Goal: Obtain resource: Obtain resource

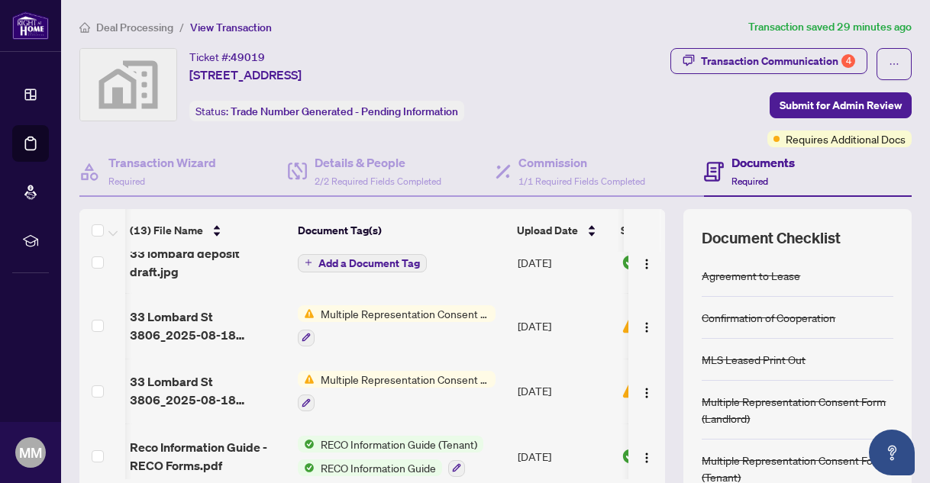
scroll to position [401, 1]
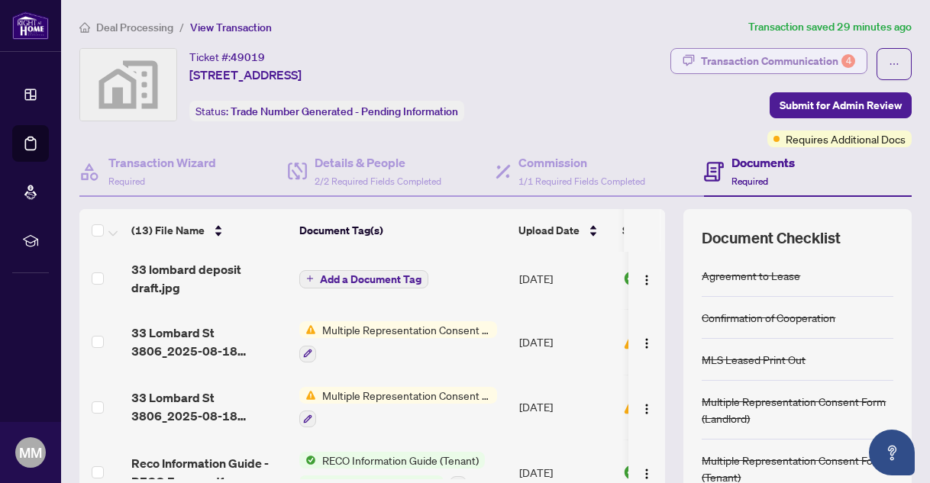
click at [789, 60] on div "Transaction Communication 4" at bounding box center [778, 61] width 154 height 24
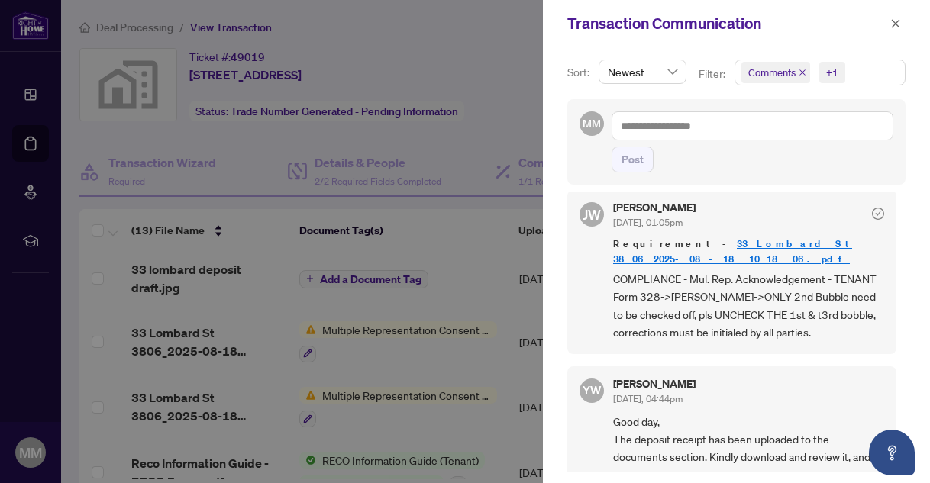
scroll to position [865, 0]
click at [456, 230] on div at bounding box center [465, 241] width 930 height 483
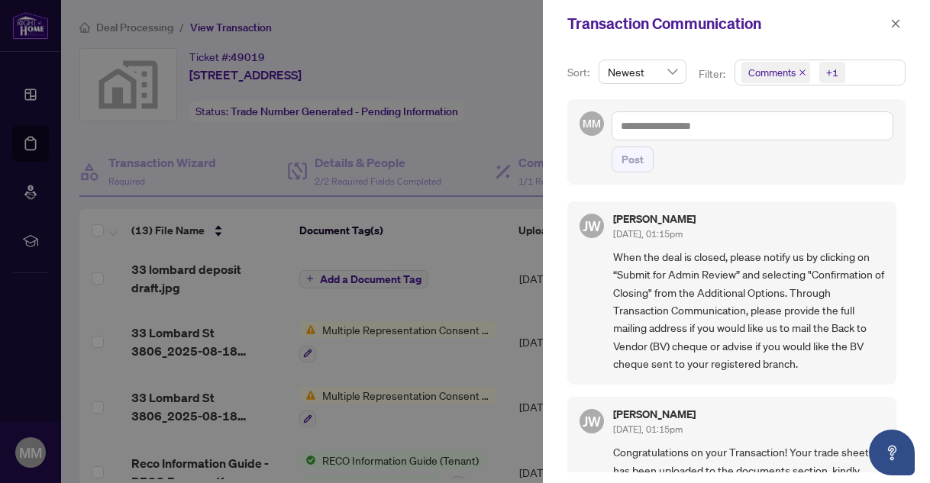
scroll to position [11, 0]
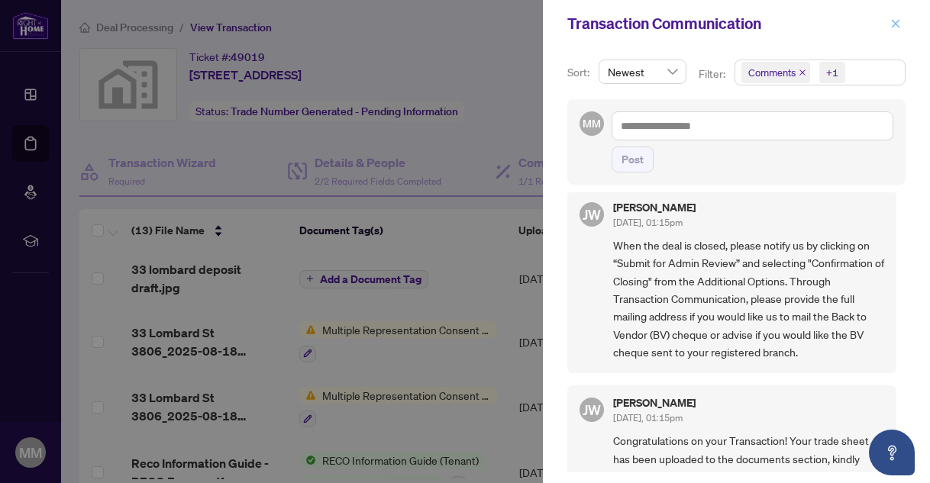
click at [895, 25] on icon "close" at bounding box center [895, 23] width 11 height 11
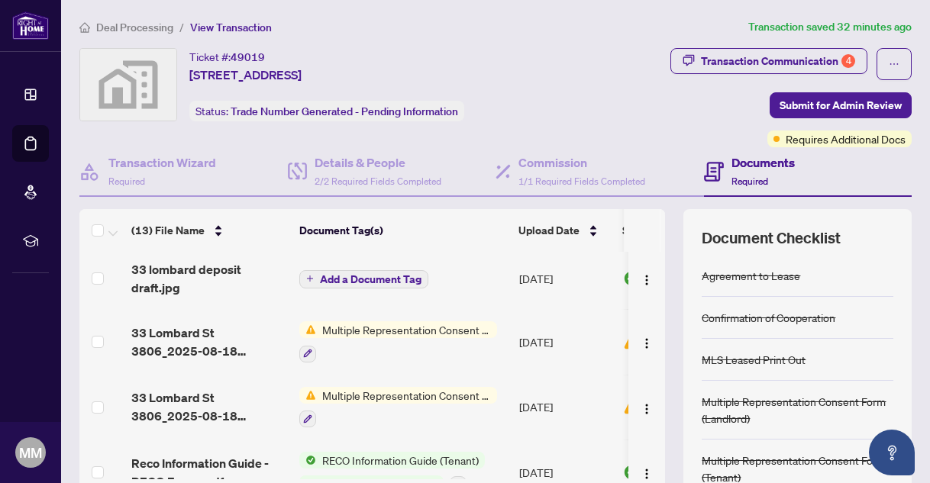
click at [385, 323] on span "Multiple Representation Consent Form (Tenant)" at bounding box center [406, 329] width 181 height 17
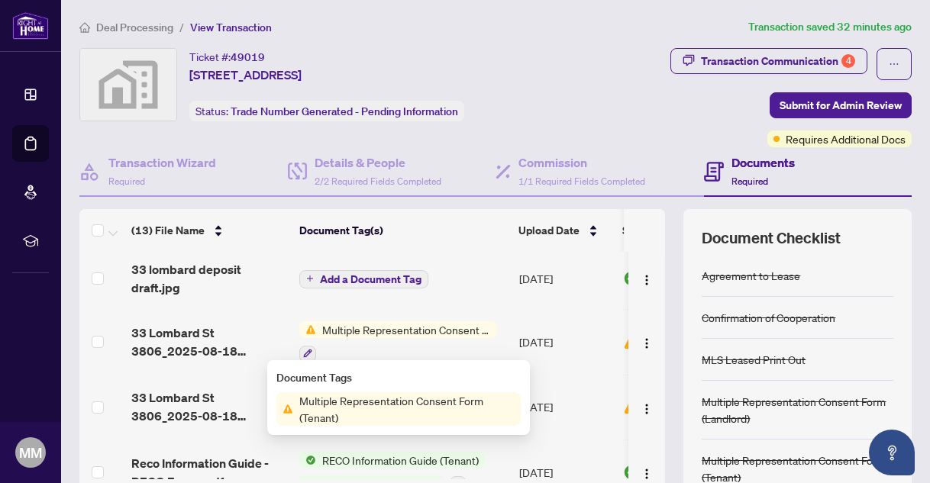
click at [366, 398] on span "Multiple Representation Consent Form (Tenant)" at bounding box center [406, 409] width 227 height 34
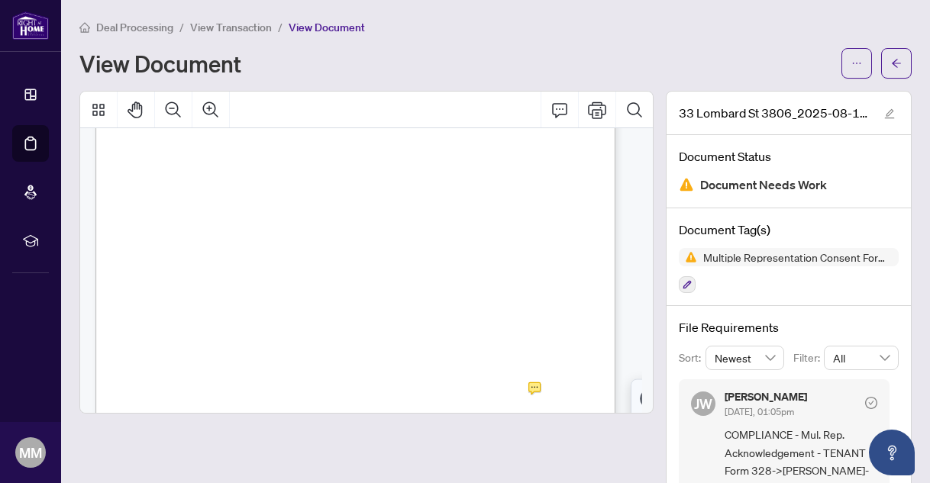
scroll to position [102, 0]
click at [420, 72] on div "View Document" at bounding box center [455, 63] width 752 height 24
click at [219, 22] on span "View Transaction" at bounding box center [231, 28] width 82 height 14
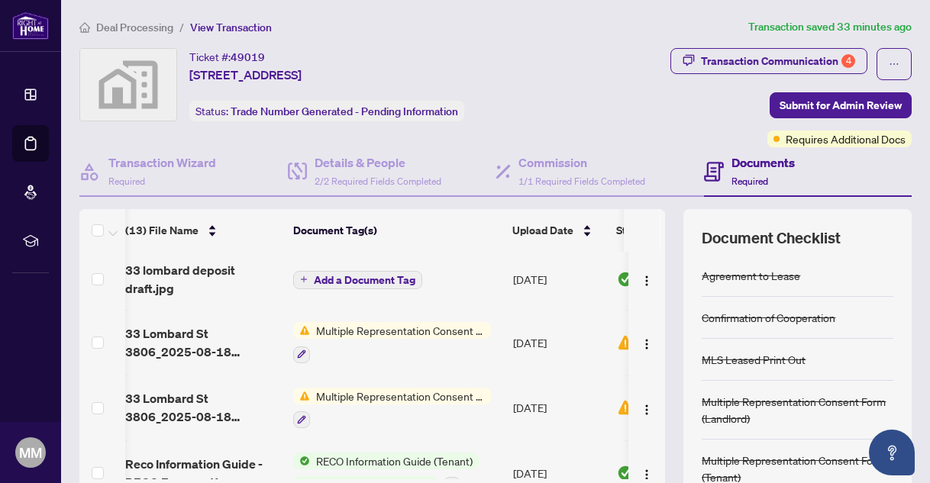
scroll to position [385, 6]
click at [345, 392] on span "Multiple Representation Consent Form (Landlord)" at bounding box center [400, 395] width 181 height 17
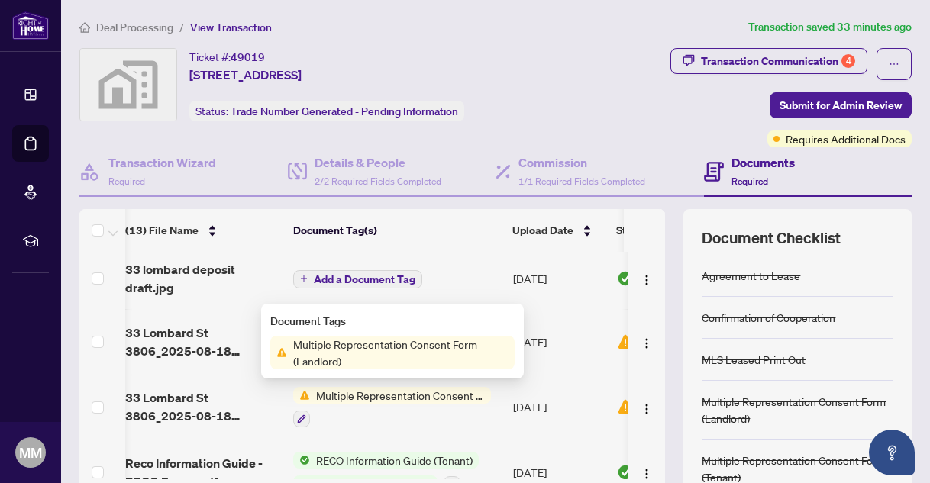
click at [339, 346] on span "Multiple Representation Consent Form (Landlord)" at bounding box center [400, 353] width 227 height 34
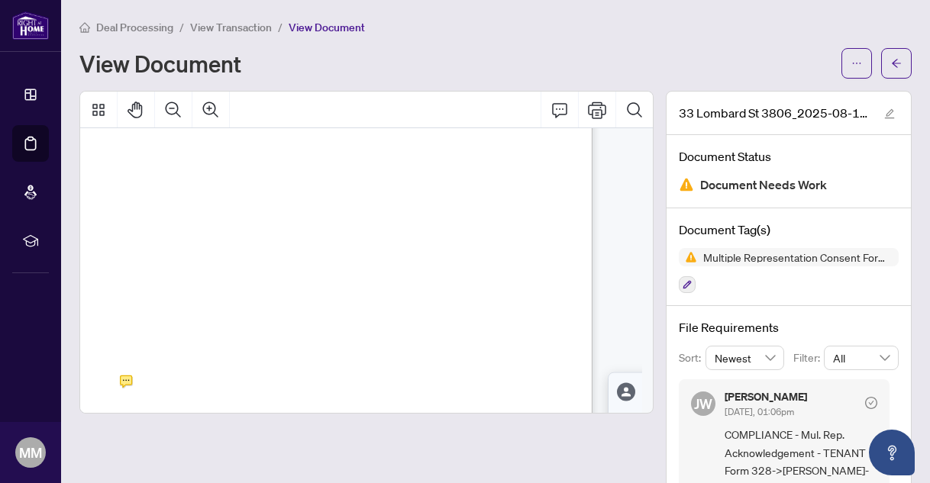
scroll to position [128, 23]
